Goal: Information Seeking & Learning: Learn about a topic

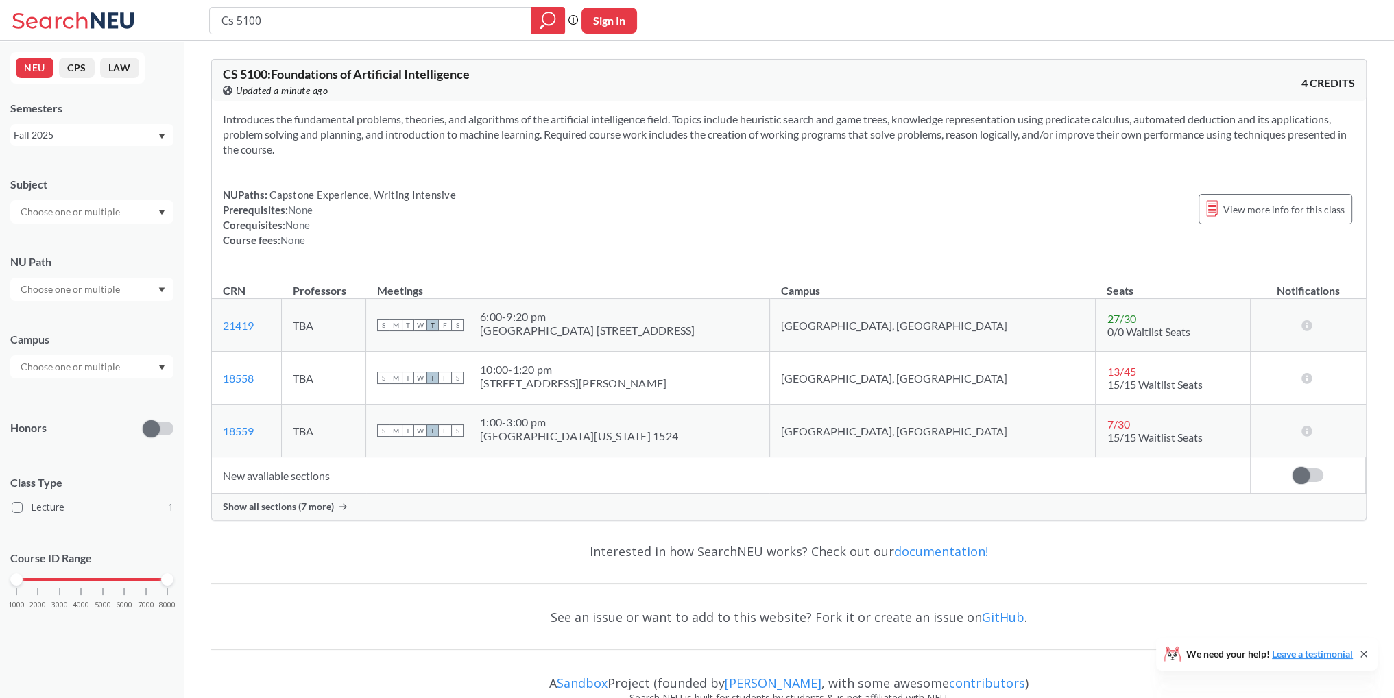
click at [291, 510] on span "Show all sections (7 more)" at bounding box center [278, 507] width 111 height 12
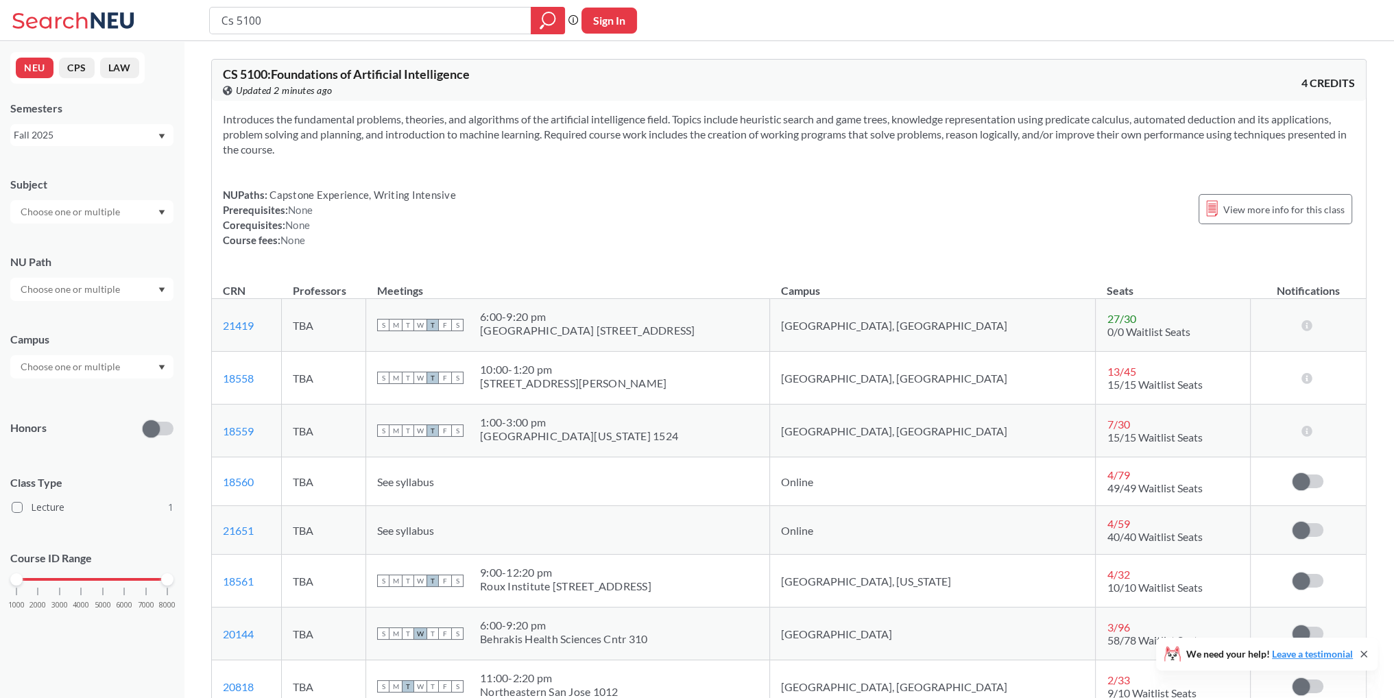
click at [85, 136] on div "Fall 2025" at bounding box center [85, 135] width 143 height 15
click at [86, 136] on div "Fall 2025" at bounding box center [85, 135] width 143 height 15
click at [91, 67] on button "CPS" at bounding box center [77, 68] width 36 height 21
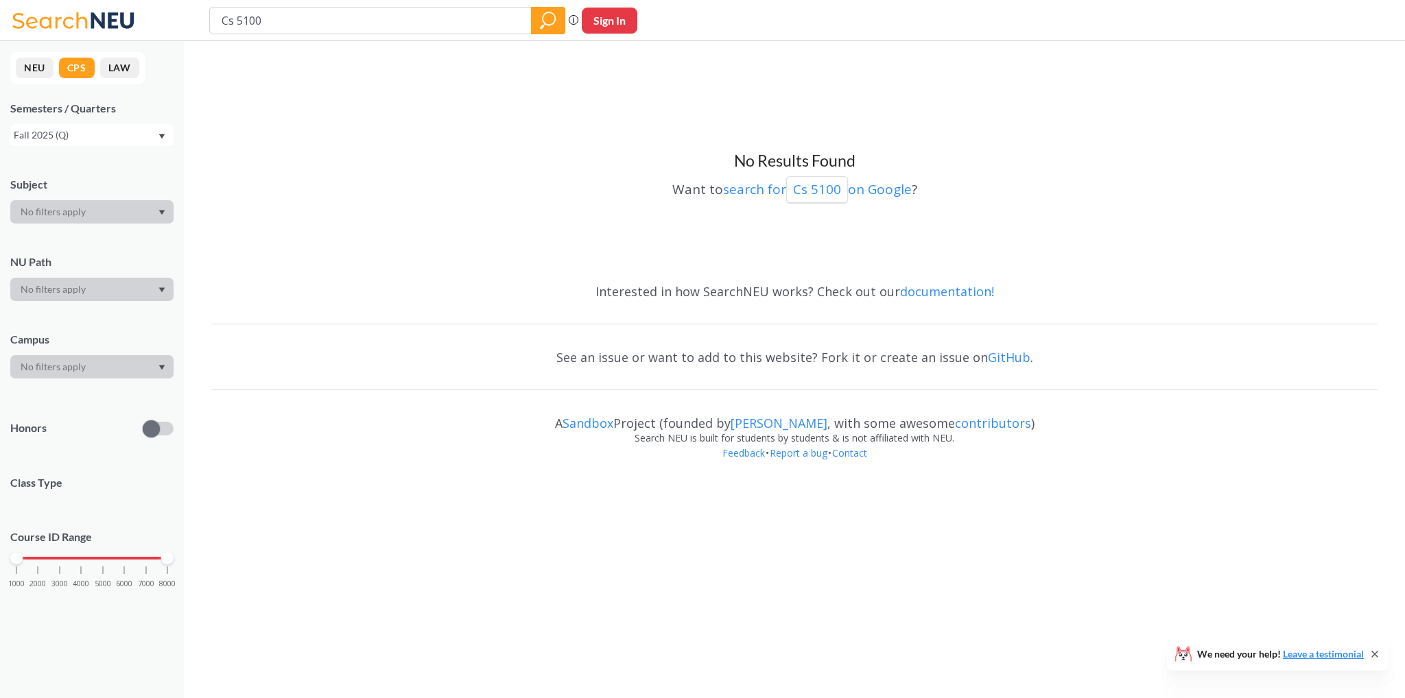
click at [121, 68] on button "LAW" at bounding box center [119, 68] width 39 height 21
click at [89, 69] on button "CPS" at bounding box center [77, 68] width 36 height 21
click at [34, 70] on button "NEU" at bounding box center [35, 68] width 38 height 21
